Goal: Transaction & Acquisition: Purchase product/service

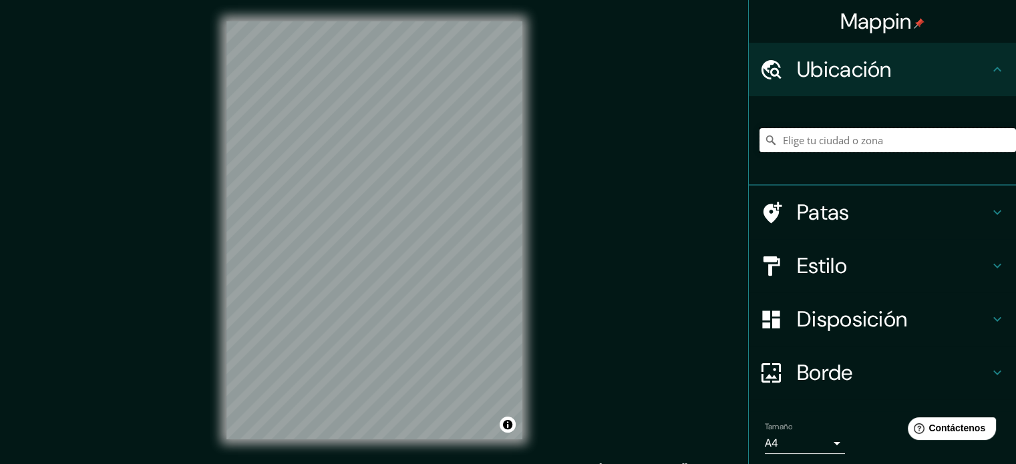
click at [825, 146] on input "Elige tu ciudad o zona" at bounding box center [888, 140] width 257 height 24
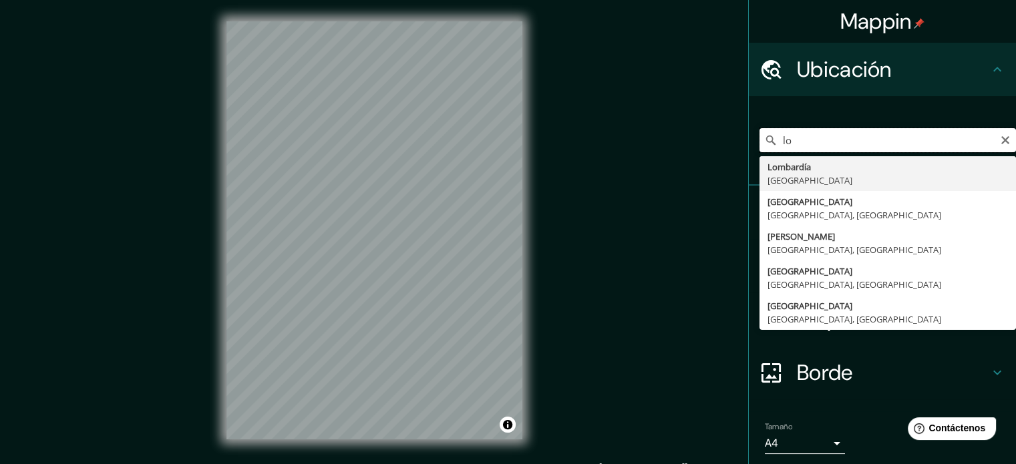
type input "l"
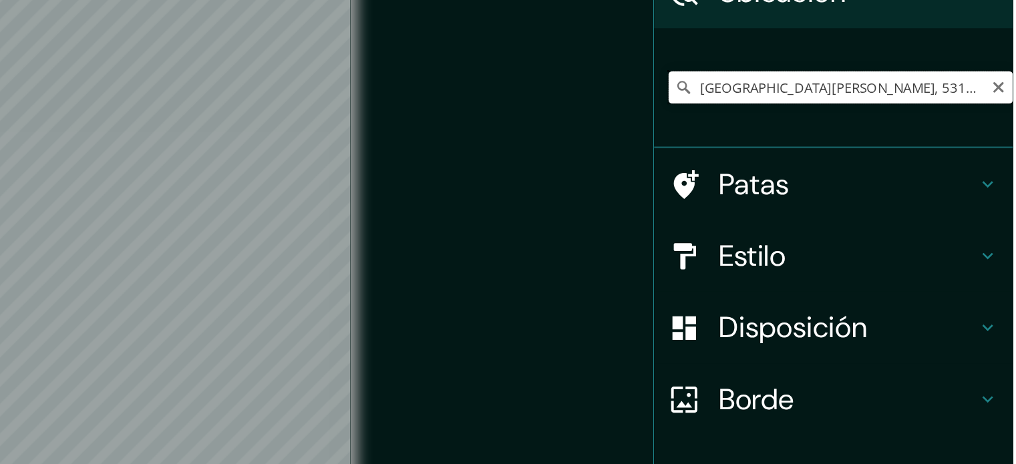
click at [979, 99] on input "Avenida Paseo Lomas Verdes, 53124 Naucalpan de Juárez, Estado de México, México" at bounding box center [888, 94] width 257 height 24
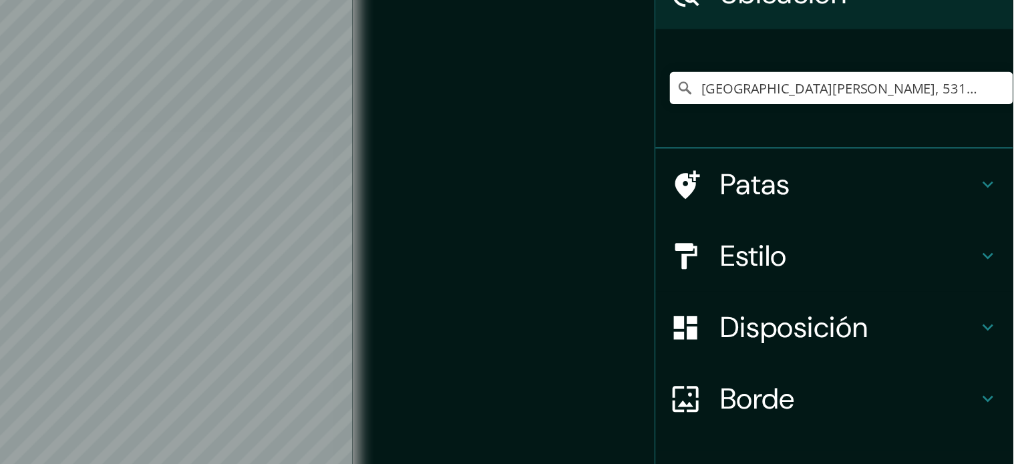
click at [635, 206] on div "Mappin Ubicación Avenida Paseo Lomas Verdes, 53124 Naucalpan de Juárez, Estado …" at bounding box center [508, 241] width 1016 height 482
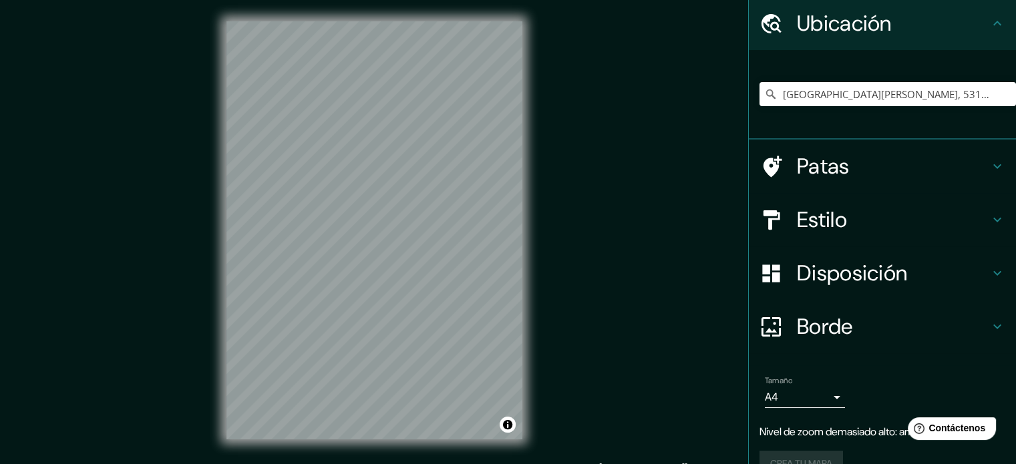
click at [218, 200] on div "© Mapbox © OpenStreetMap Mejora este mapa" at bounding box center [374, 230] width 339 height 461
click at [661, 146] on div "Mappin Ubicación Avenida Paseo Lomas Verdes, 53124 Naucalpan de Juárez, Estado …" at bounding box center [508, 241] width 1016 height 482
click at [112, 256] on div "Mappin Ubicación Avenida Paseo Lomas Verdes, 53124 Naucalpan de Juárez, Estado …" at bounding box center [508, 241] width 1016 height 482
click at [855, 209] on h4 "Estilo" at bounding box center [893, 219] width 192 height 27
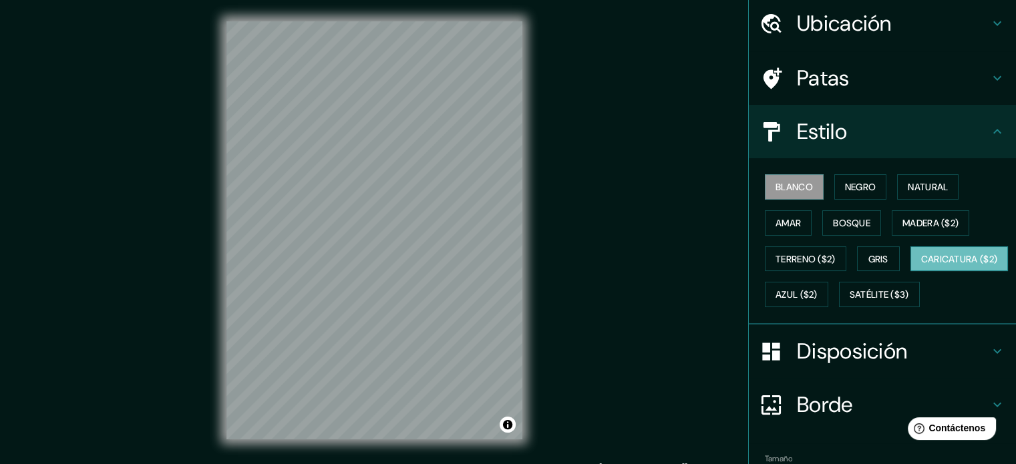
click at [921, 265] on font "Caricatura ($2)" at bounding box center [959, 259] width 77 height 12
click at [850, 301] on font "Satélite ($3)" at bounding box center [879, 295] width 59 height 12
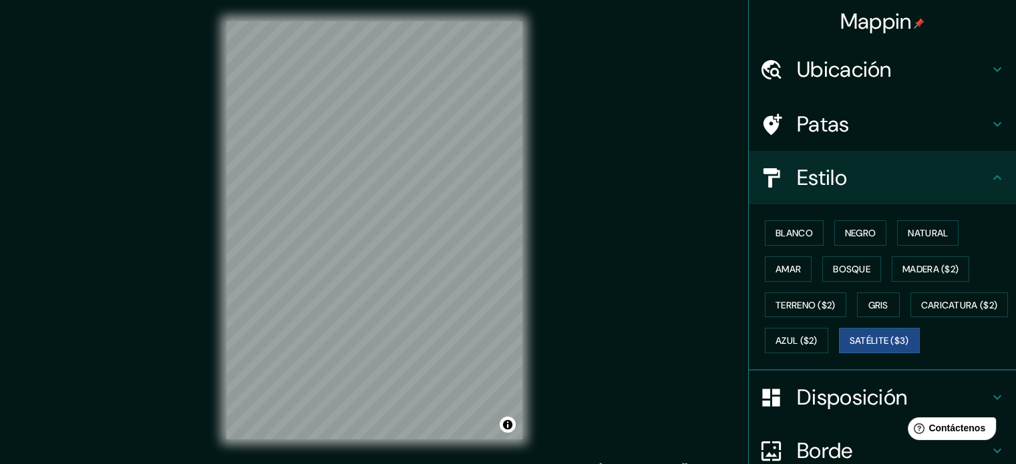
scroll to position [1, 0]
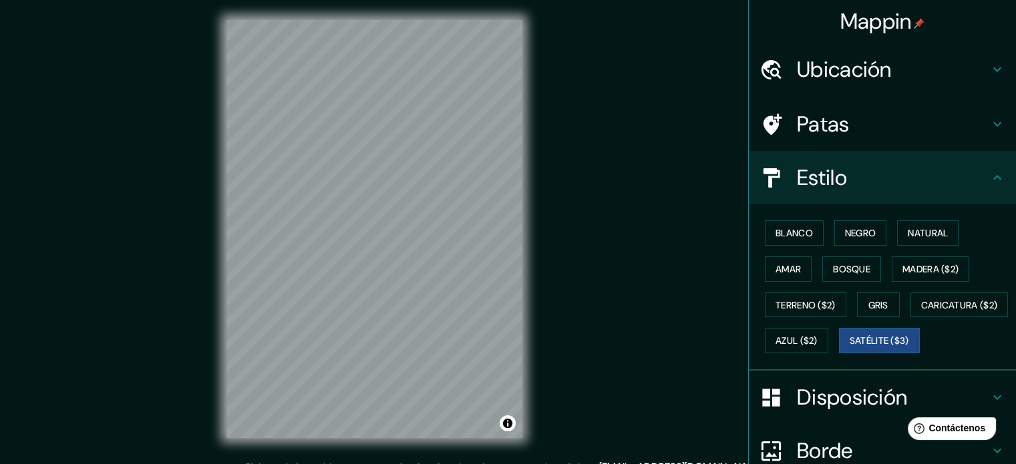
click at [880, 66] on font "Ubicación" at bounding box center [844, 69] width 95 height 28
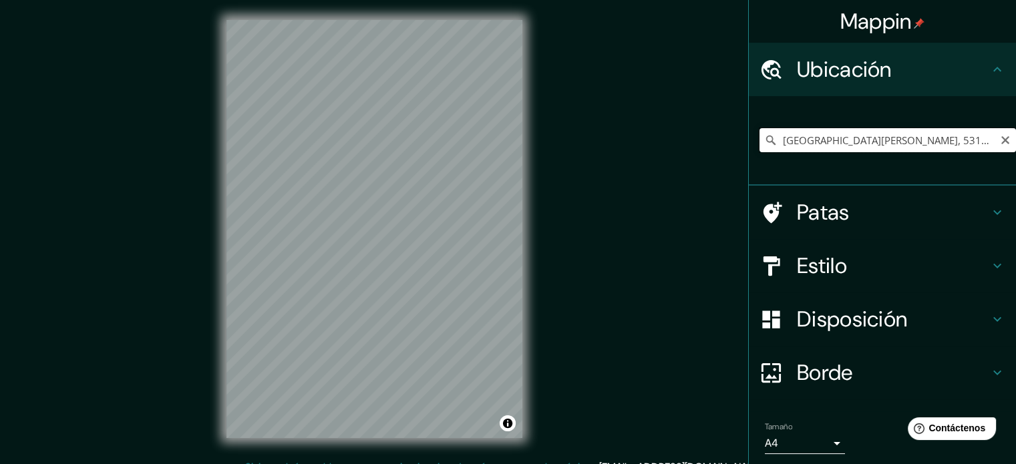
click at [906, 138] on input "Avenida Paseo Lomas Verdes, 53124 Naucalpan de Juárez, Estado de México, México" at bounding box center [888, 140] width 257 height 24
drag, startPoint x: 943, startPoint y: 140, endPoint x: 837, endPoint y: 125, distance: 106.6
click at [736, 138] on div "Mappin Ubicación Avenida Paseo Lomas Verdes, 53124 Naucalpan de Juárez, Estado …" at bounding box center [508, 240] width 1016 height 482
click at [833, 143] on input "Avenida Paseo Lomas Verdes, 53124 Naucalpan de Juárez, Estado de México, México" at bounding box center [888, 140] width 257 height 24
click at [840, 143] on input "Avenida Paseo Lomas Verdes, 53124 Naucalpan de Juárez, Estado de México, México" at bounding box center [888, 140] width 257 height 24
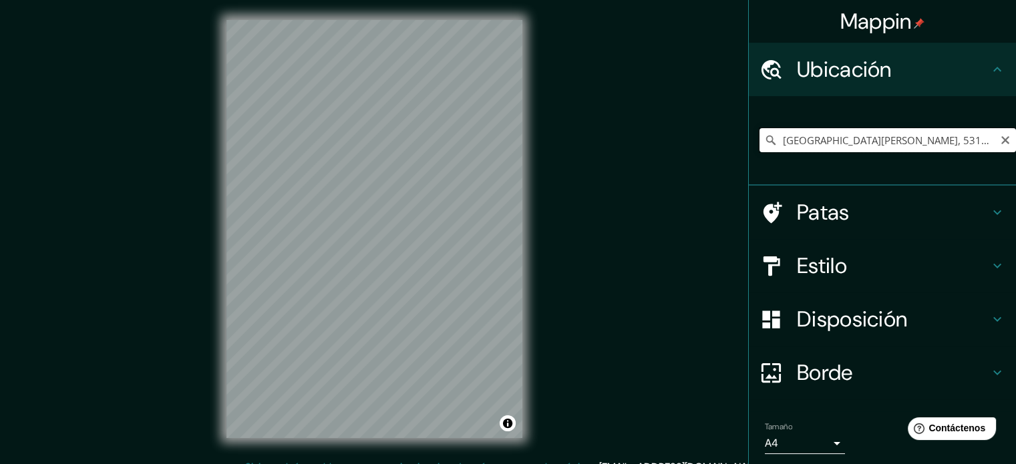
drag, startPoint x: 841, startPoint y: 140, endPoint x: 710, endPoint y: 147, distance: 131.2
click at [710, 147] on div "Mappin Ubicación Avenida Paseo Lomas Verdes, 53124 Naucalpan de Juárez, Estado …" at bounding box center [508, 240] width 1016 height 482
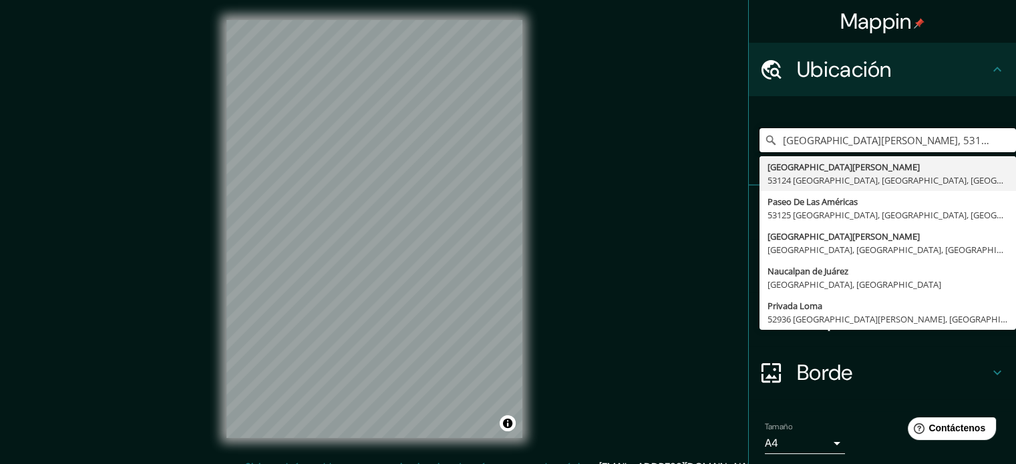
drag, startPoint x: 840, startPoint y: 142, endPoint x: 656, endPoint y: 133, distance: 184.6
click at [656, 133] on div "Mappin Ubicación Avenida Paseo Lomas Verdes, 53124 Naucalpan de Juárez, Estado …" at bounding box center [508, 240] width 1016 height 482
drag, startPoint x: 874, startPoint y: 141, endPoint x: 840, endPoint y: 132, distance: 34.7
click at [840, 132] on input "Lomas Verdes, 53124 Naucalpan de Juárez, Estado de México, México" at bounding box center [888, 140] width 257 height 24
type input "Avenida Paseo Lomas Verdes, 53124 Naucalpan de Juárez, Estado de México, México"
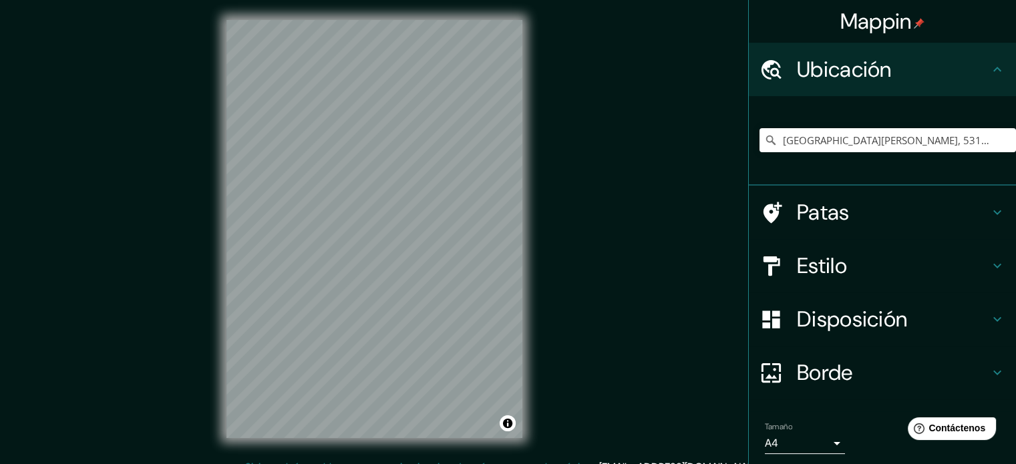
click at [561, 232] on div "Mappin Ubicación Avenida Paseo Lomas Verdes, 53124 Naucalpan de Juárez, Estado …" at bounding box center [508, 240] width 1016 height 482
click at [564, 163] on div "Mappin Ubicación Avenida Paseo Lomas Verdes, 53124 Naucalpan de Juárez, Estado …" at bounding box center [508, 240] width 1016 height 482
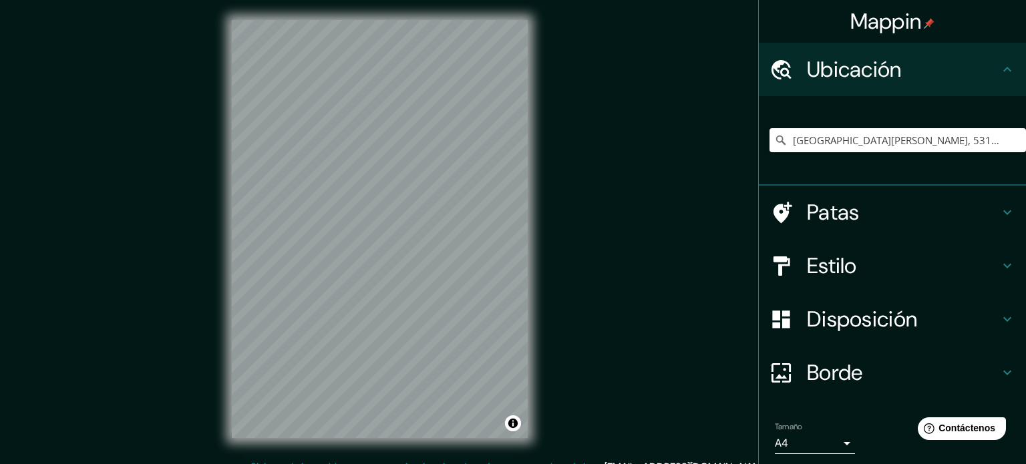
click at [818, 440] on body "Mappin Ubicación Avenida Paseo Lomas Verdes, 53124 Naucalpan de Juárez, Estado …" at bounding box center [513, 231] width 1026 height 464
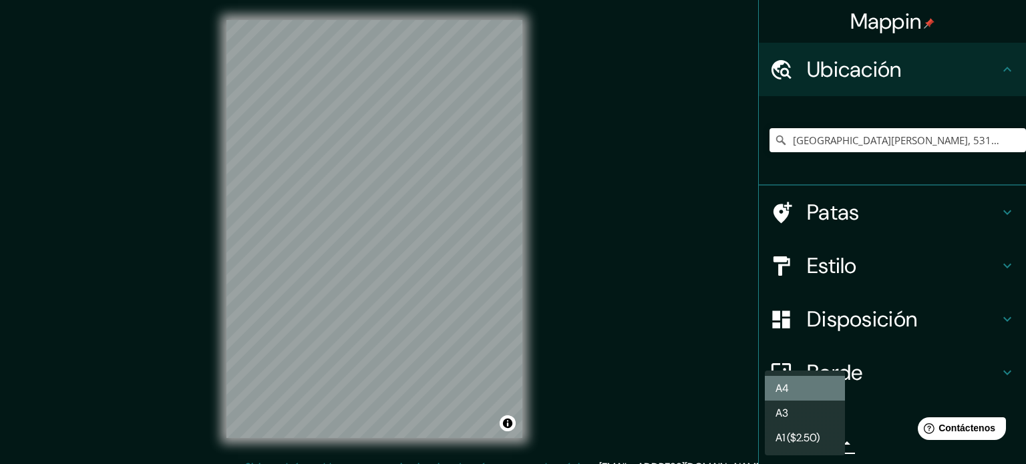
click at [804, 389] on li "A4" at bounding box center [805, 388] width 80 height 25
click at [819, 444] on body "Mappin Ubicación Avenida Paseo Lomas Verdes, 53124 Naucalpan de Juárez, Estado …" at bounding box center [513, 231] width 1026 height 464
click at [803, 410] on li "A3" at bounding box center [805, 413] width 80 height 25
click at [810, 443] on body "Mappin Ubicación Avenida Paseo Lomas Verdes, 53124 Naucalpan de Juárez, Estado …" at bounding box center [513, 231] width 1026 height 464
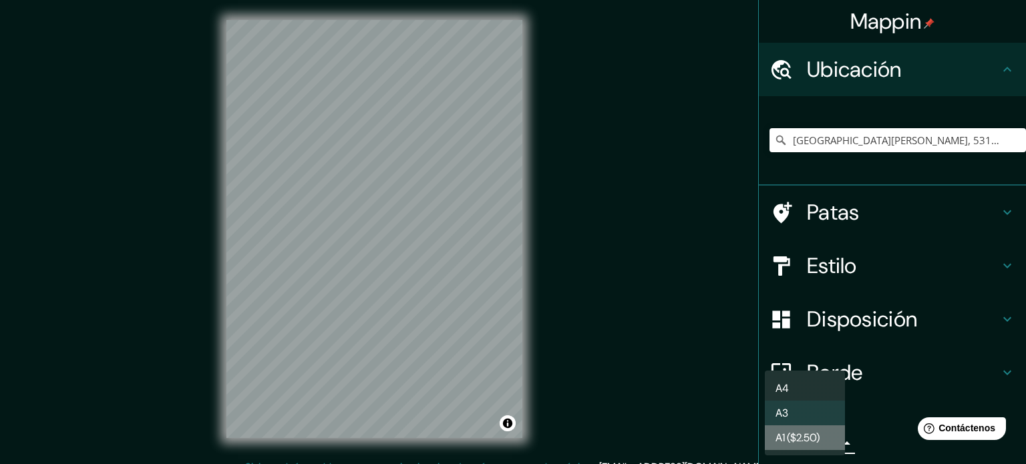
click at [812, 434] on font "A1 ($2.50)" at bounding box center [798, 438] width 44 height 14
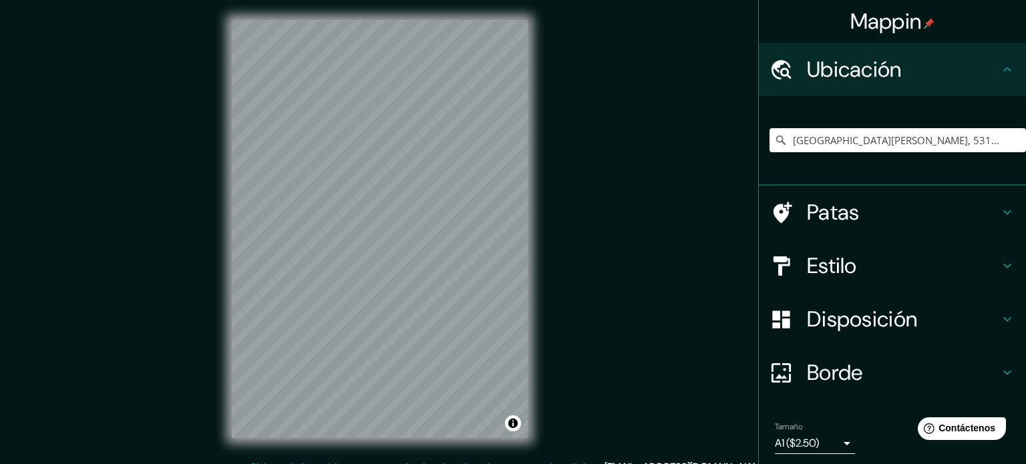
click at [795, 440] on body "Mappin Ubicación Avenida Paseo Lomas Verdes, 53124 Naucalpan de Juárez, Estado …" at bounding box center [513, 231] width 1026 height 464
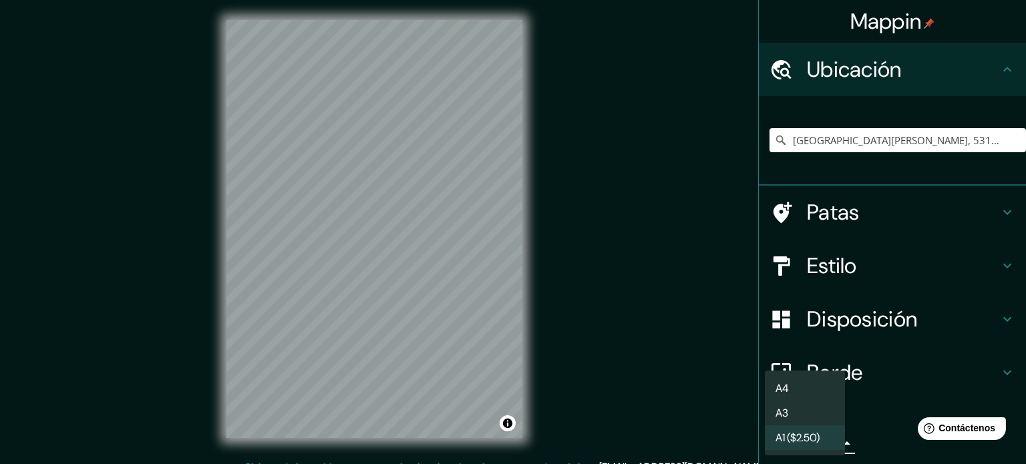
click at [786, 393] on font "A4" at bounding box center [782, 388] width 13 height 14
click at [786, 434] on body "Mappin Ubicación Avenida Paseo Lomas Verdes, 53124 Naucalpan de Juárez, Estado …" at bounding box center [513, 231] width 1026 height 464
click at [792, 413] on li "A3" at bounding box center [805, 413] width 80 height 25
click at [791, 436] on body "Mappin Ubicación Avenida Paseo Lomas Verdes, 53124 Naucalpan de Juárez, Estado …" at bounding box center [513, 231] width 1026 height 464
click at [788, 434] on font "A1 ($2.50)" at bounding box center [798, 438] width 44 height 14
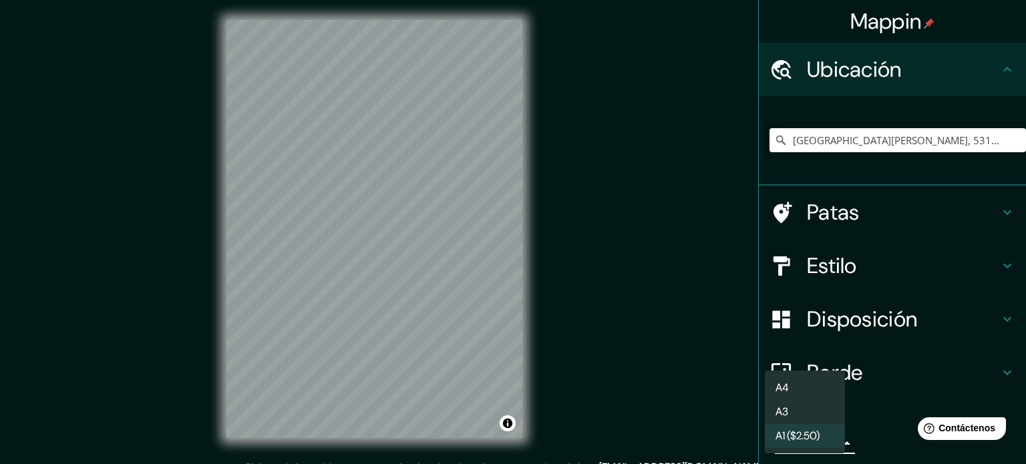
click at [796, 444] on body "Mappin Ubicación Avenida Paseo Lomas Verdes, 53124 Naucalpan de Juárez, Estado …" at bounding box center [513, 231] width 1026 height 464
click at [812, 398] on li "A4" at bounding box center [805, 388] width 80 height 25
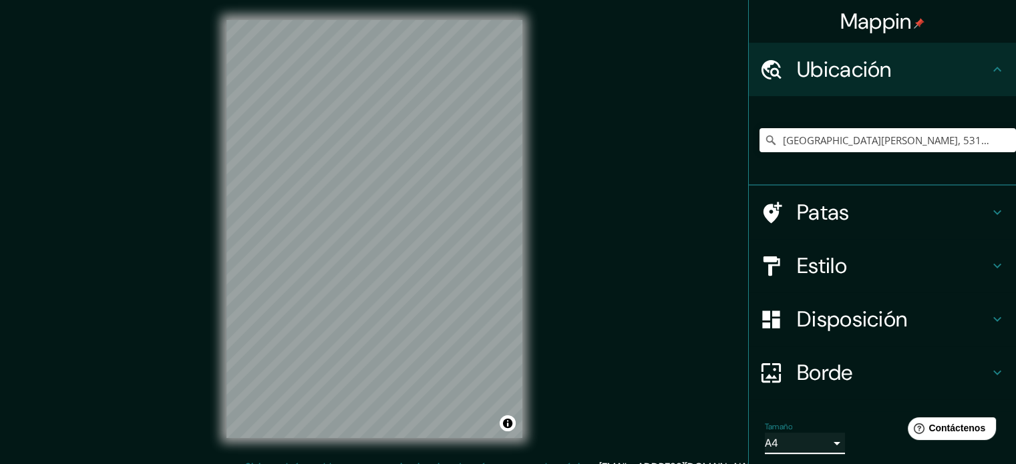
scroll to position [46, 0]
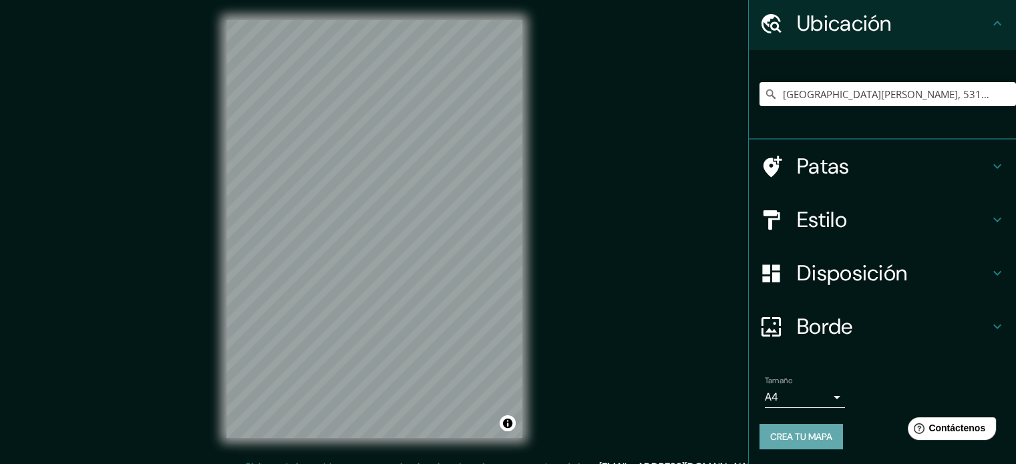
click at [807, 432] on font "Crea tu mapa" at bounding box center [801, 437] width 62 height 12
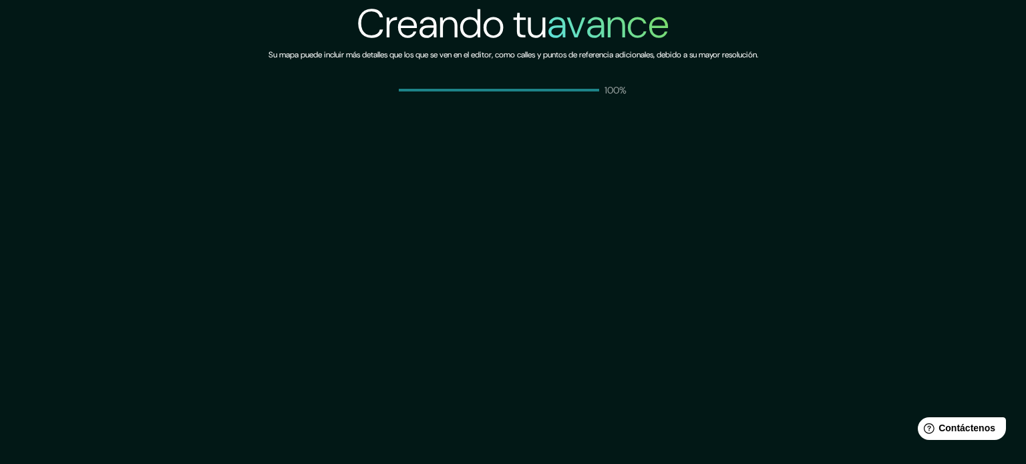
click at [631, 256] on div "Creando tu avance Su mapa puede incluir más detalles que los que se ven en el e…" at bounding box center [513, 232] width 1026 height 464
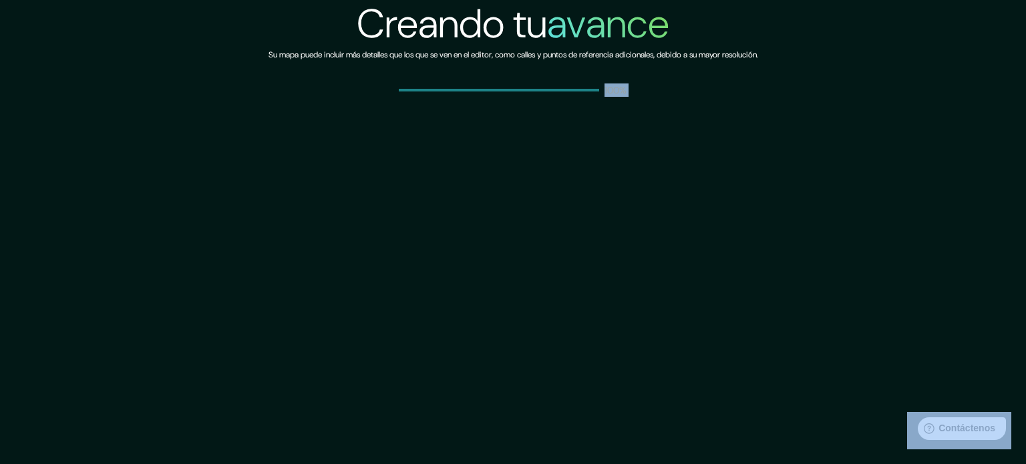
click at [631, 256] on div "Creando tu avance Su mapa puede incluir más detalles que los que se ven en el e…" at bounding box center [513, 232] width 1026 height 464
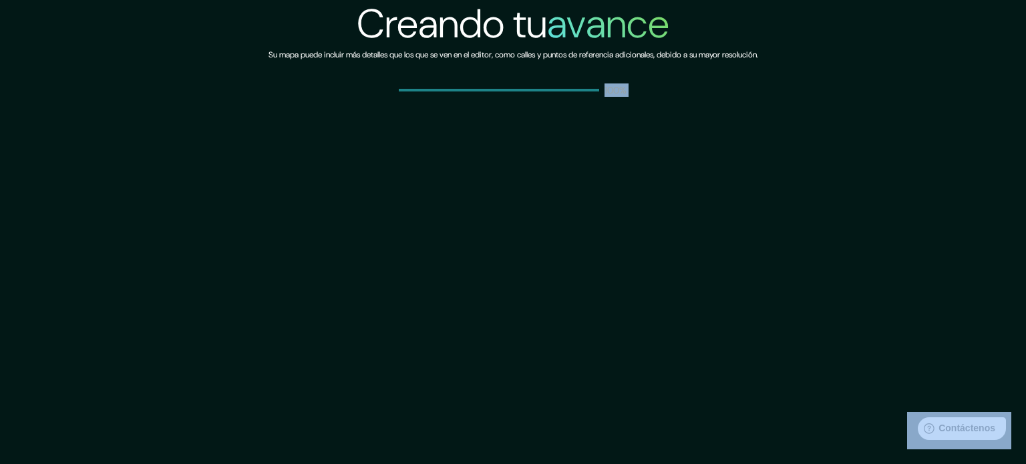
click at [654, 216] on div "Creando tu avance Su mapa puede incluir más detalles que los que se ven en el e…" at bounding box center [513, 232] width 1026 height 464
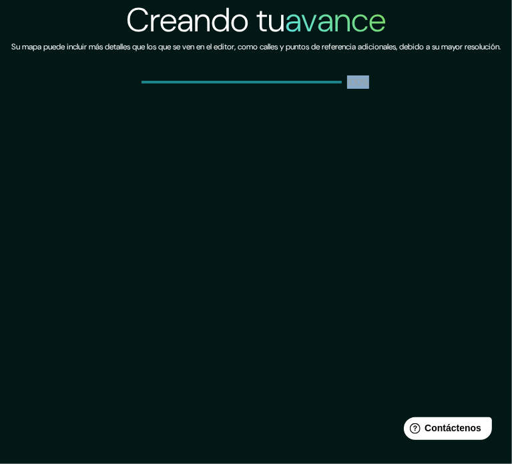
drag, startPoint x: 222, startPoint y: 152, endPoint x: 375, endPoint y: 162, distance: 152.7
click at [375, 162] on div "Creando tu avance Su mapa puede incluir más detalles que los que se ven en el e…" at bounding box center [256, 232] width 512 height 464
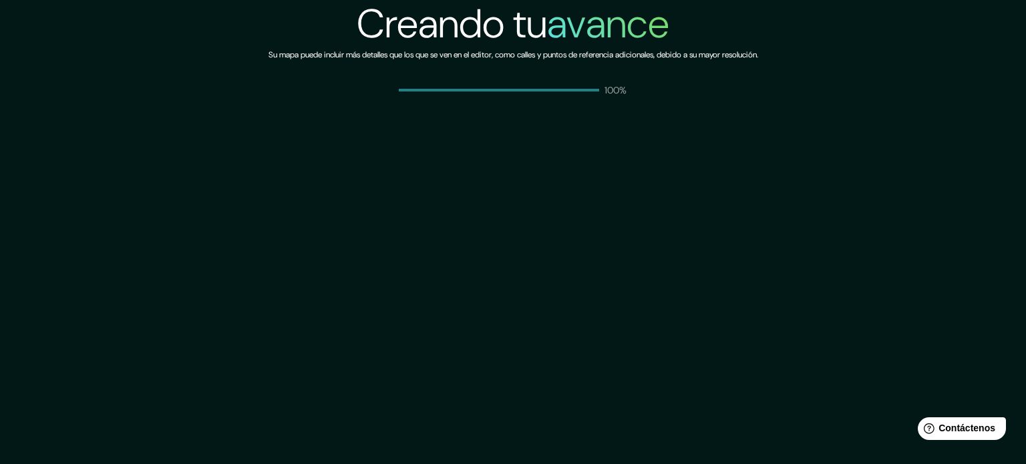
drag, startPoint x: 736, startPoint y: 201, endPoint x: 379, endPoint y: 186, distance: 357.1
click at [379, 186] on div "Creando tu avance Su mapa puede incluir más detalles que los que se ven en el e…" at bounding box center [513, 232] width 1026 height 464
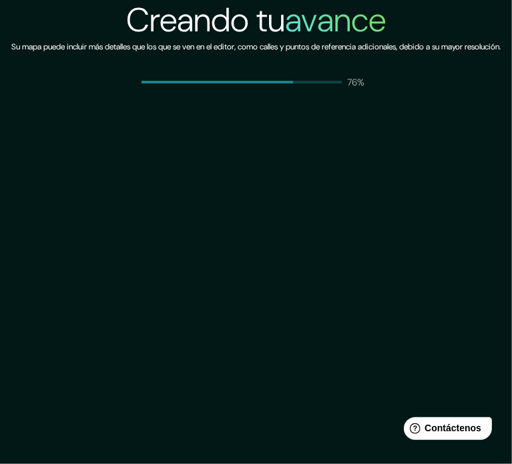
click at [342, 164] on div "Creando tu avance Su mapa puede incluir más detalles que los que se ven en el e…" at bounding box center [256, 232] width 512 height 464
click at [325, 154] on div "Creando tu avance Su mapa puede incluir más detalles que los que se ven en el e…" at bounding box center [256, 232] width 512 height 464
drag, startPoint x: 347, startPoint y: 162, endPoint x: 433, endPoint y: 10, distance: 174.7
click at [347, 146] on div "Creando tu avance Su mapa puede incluir más detalles que los que se ven en el e…" at bounding box center [256, 232] width 512 height 464
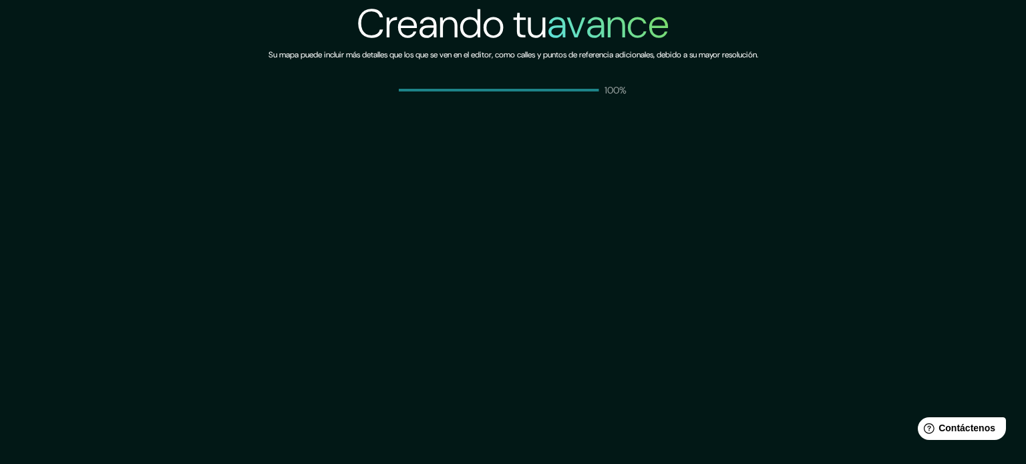
click at [706, 170] on div "Creando tu avance Su mapa puede incluir más detalles que los que se ven en el e…" at bounding box center [513, 232] width 1026 height 464
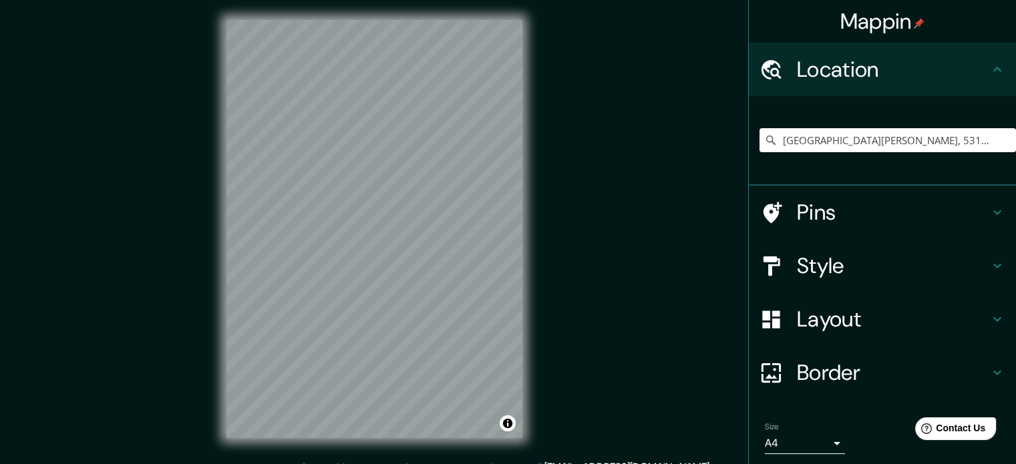
drag, startPoint x: 836, startPoint y: 145, endPoint x: 746, endPoint y: 148, distance: 90.9
click at [749, 148] on div "[GEOGRAPHIC_DATA][PERSON_NAME], 53124 [GEOGRAPHIC_DATA], [GEOGRAPHIC_DATA], [GE…" at bounding box center [882, 141] width 267 height 90
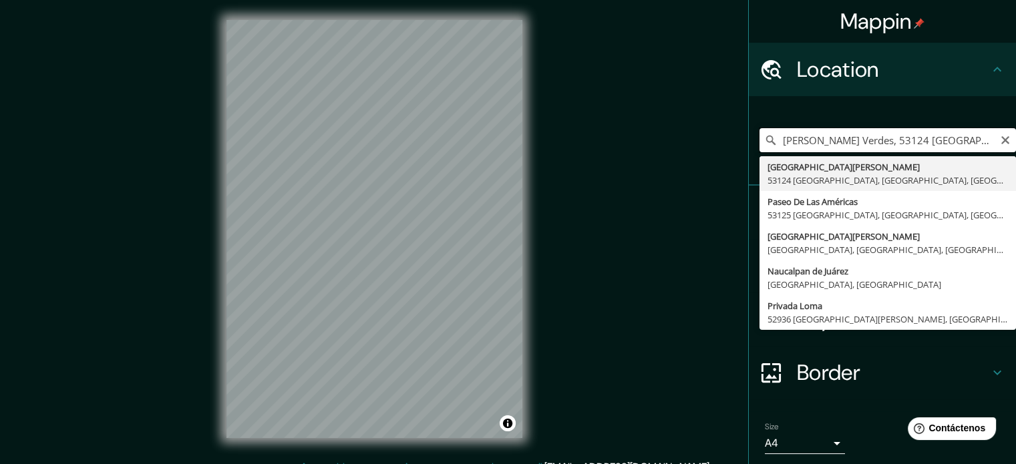
click at [776, 141] on input "[PERSON_NAME] Verdes, 53124 [GEOGRAPHIC_DATA], [GEOGRAPHIC_DATA], [GEOGRAPHIC_D…" at bounding box center [888, 140] width 257 height 24
drag, startPoint x: 875, startPoint y: 134, endPoint x: 844, endPoint y: 139, distance: 30.4
click at [844, 139] on input "[PERSON_NAME] Verdes, 53124 [GEOGRAPHIC_DATA], [GEOGRAPHIC_DATA], [GEOGRAPHIC_D…" at bounding box center [888, 140] width 257 height 24
type input "[GEOGRAPHIC_DATA][PERSON_NAME], 53124 [GEOGRAPHIC_DATA], [GEOGRAPHIC_DATA], [GE…"
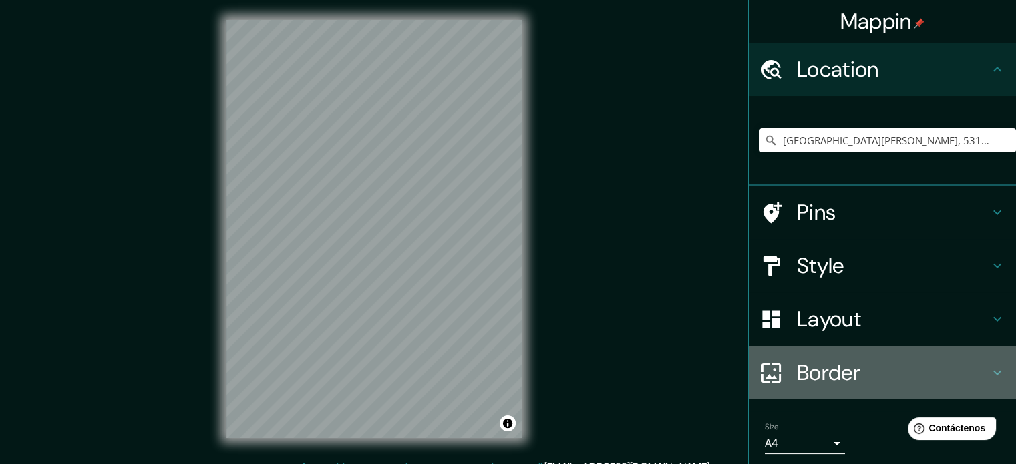
click at [922, 369] on h4 "Border" at bounding box center [893, 372] width 192 height 27
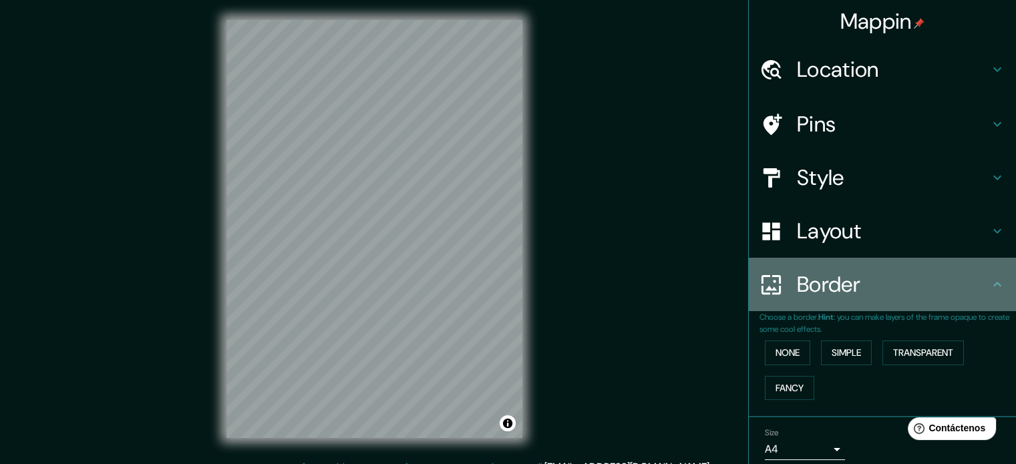
click at [913, 290] on h4 "Border" at bounding box center [893, 284] width 192 height 27
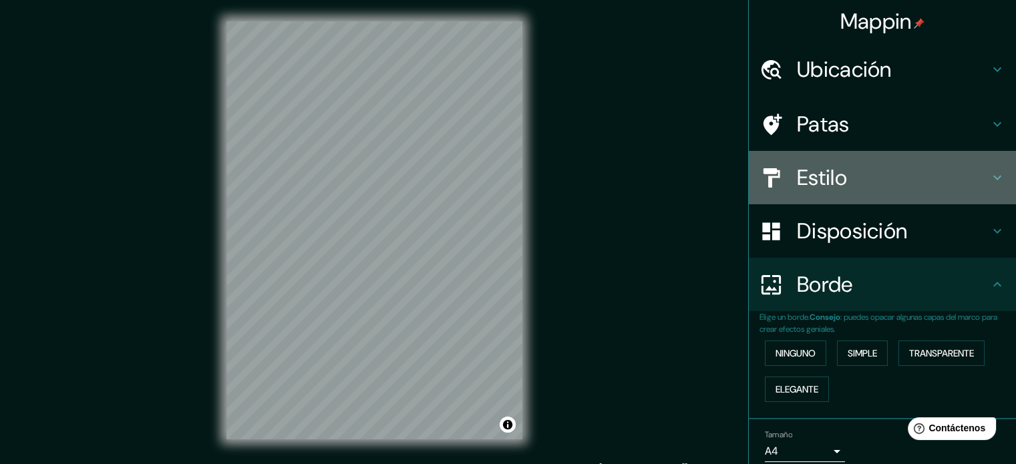
click at [852, 184] on h4 "Estilo" at bounding box center [893, 177] width 192 height 27
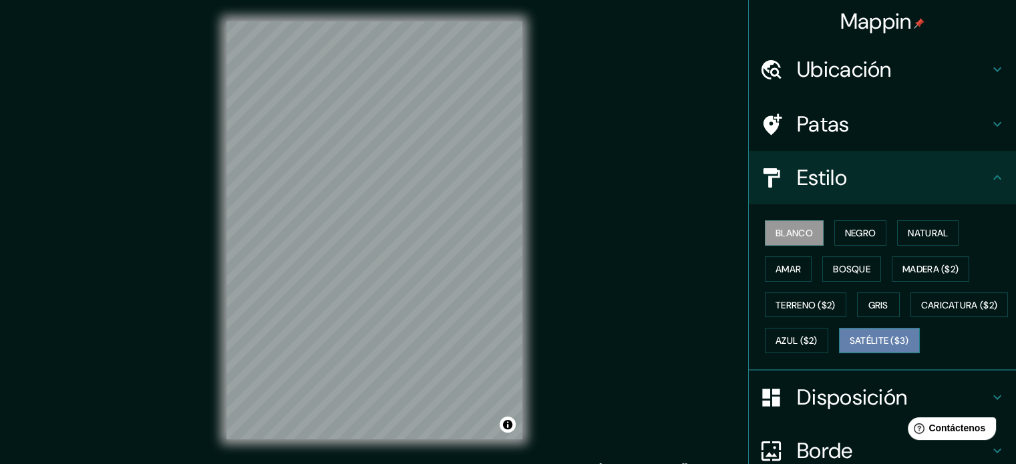
click at [850, 347] on font "Satélite ($3)" at bounding box center [879, 341] width 59 height 12
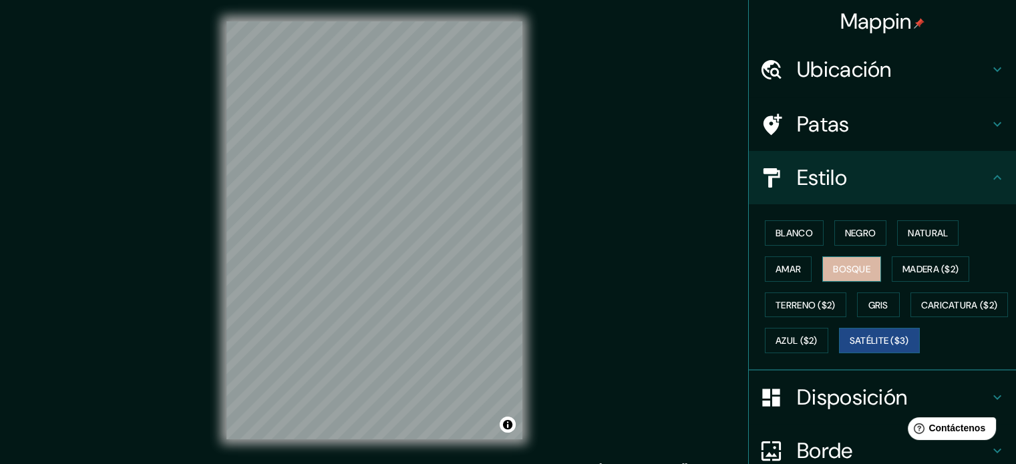
click at [852, 275] on font "Bosque" at bounding box center [851, 269] width 37 height 17
